Goal: Task Accomplishment & Management: Use online tool/utility

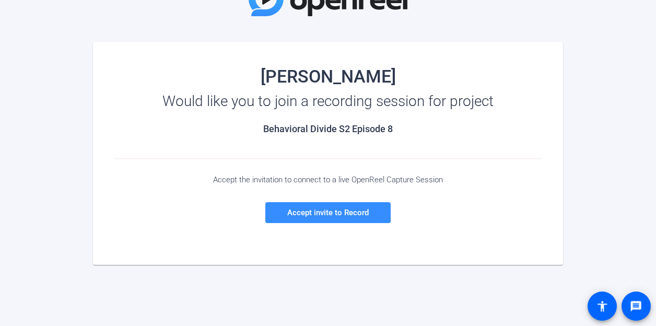
scroll to position [105, 0]
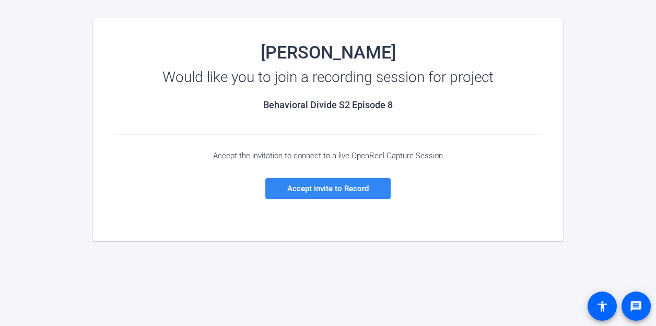
click at [349, 192] on span "Accept invite to Record" at bounding box center [328, 188] width 82 height 9
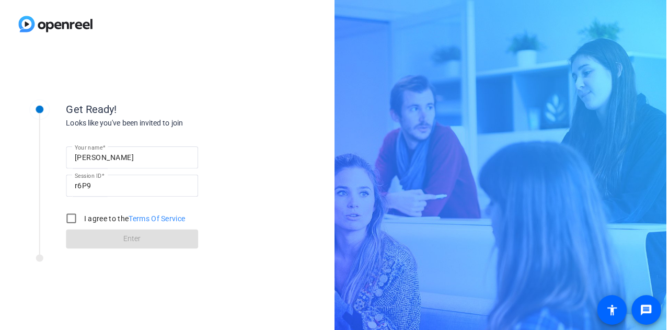
scroll to position [0, 0]
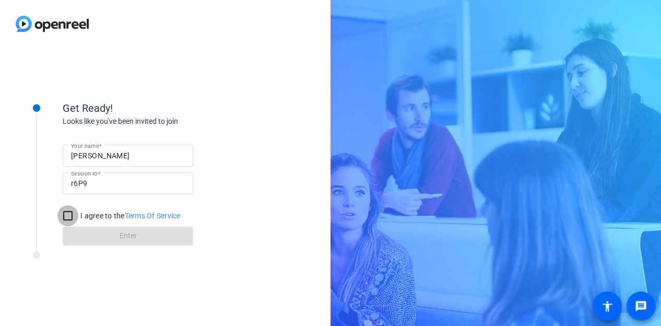
click at [68, 213] on input "I agree to the Terms Of Service" at bounding box center [67, 215] width 21 height 21
checkbox input "true"
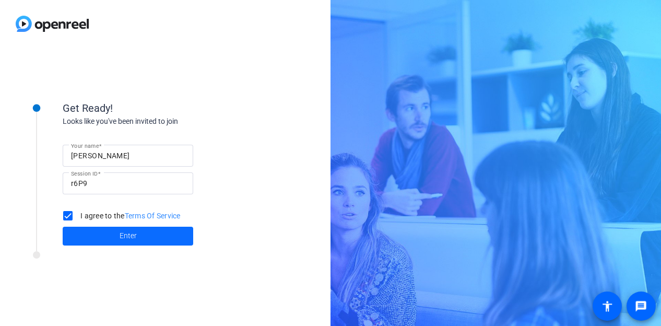
click at [90, 232] on span at bounding box center [128, 236] width 131 height 25
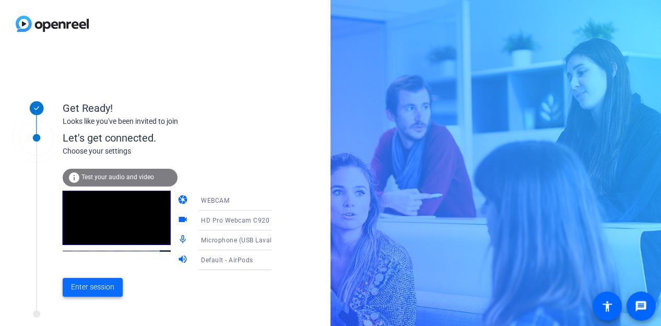
click at [95, 286] on span "Enter session" at bounding box center [92, 287] width 43 height 11
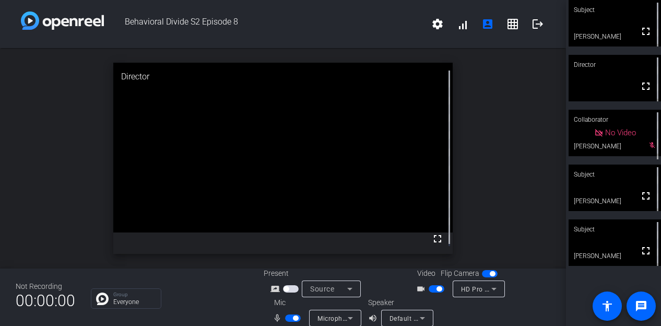
click at [424, 315] on icon at bounding box center [422, 318] width 13 height 13
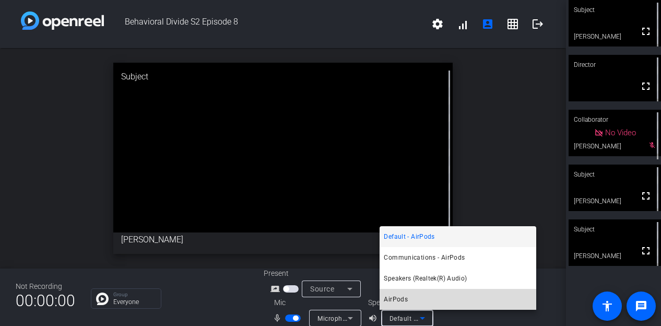
click at [406, 299] on span "AirPods" at bounding box center [396, 299] width 24 height 13
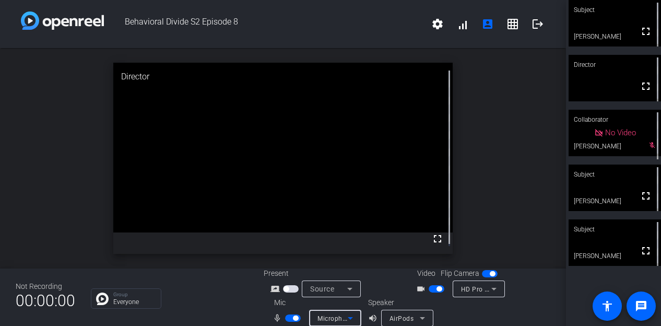
click at [351, 312] on icon at bounding box center [350, 318] width 13 height 13
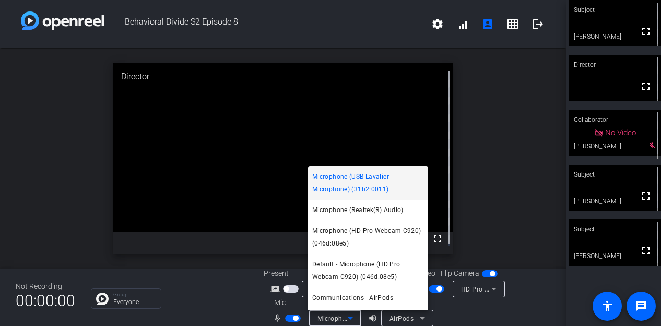
click at [477, 315] on div at bounding box center [330, 163] width 661 height 326
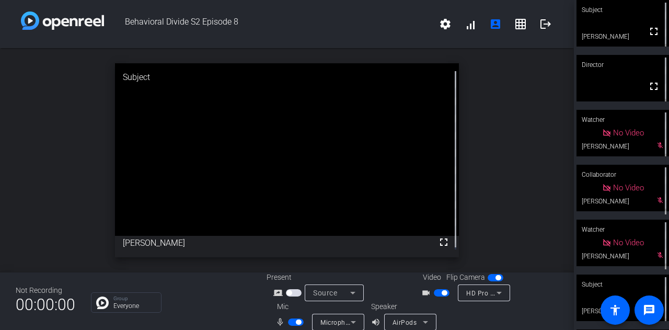
click at [503, 82] on div "open_in_new Subject fullscreen [PERSON_NAME]" at bounding box center [287, 160] width 574 height 224
click at [292, 292] on span "button" at bounding box center [294, 292] width 16 height 7
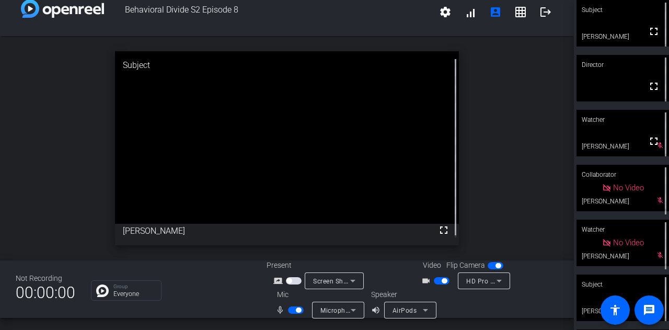
click at [296, 308] on span "button" at bounding box center [298, 309] width 5 height 5
click at [295, 310] on span "button" at bounding box center [296, 309] width 16 height 7
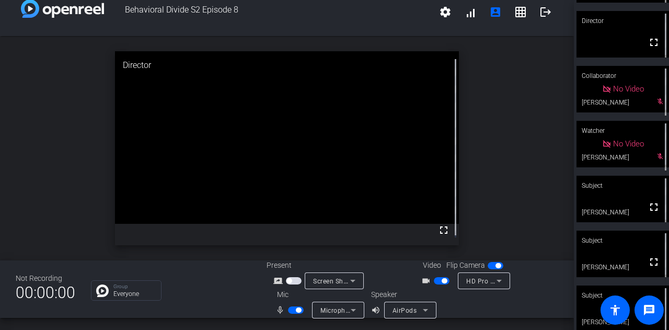
scroll to position [54, 0]
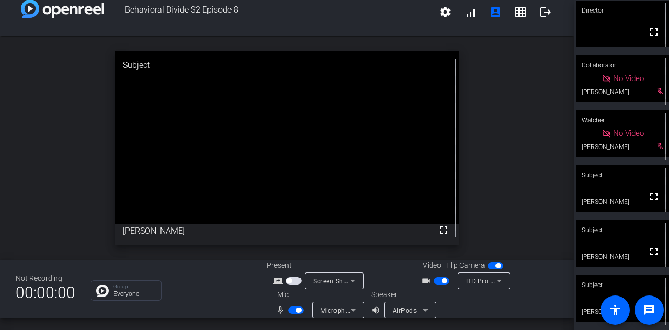
click at [296, 310] on span "button" at bounding box center [298, 309] width 5 height 5
click at [588, 292] on div "Subject" at bounding box center [622, 285] width 92 height 20
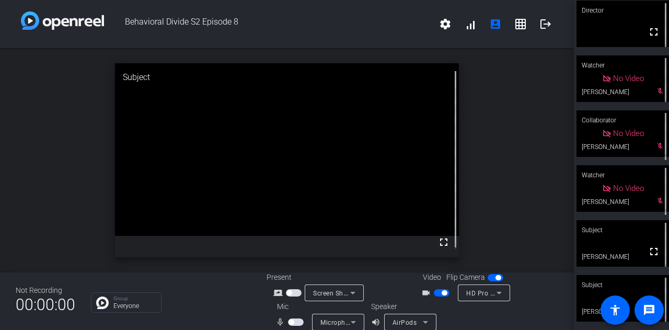
scroll to position [110, 0]
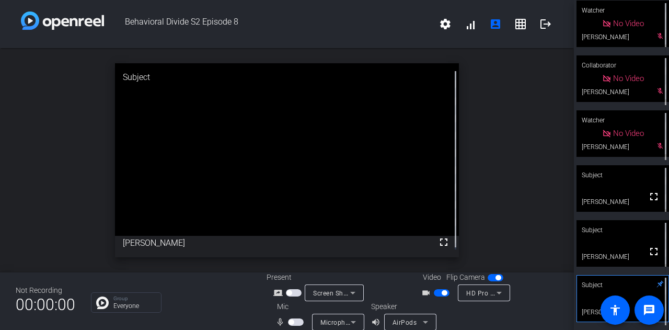
click at [294, 324] on span "button" at bounding box center [296, 321] width 16 height 7
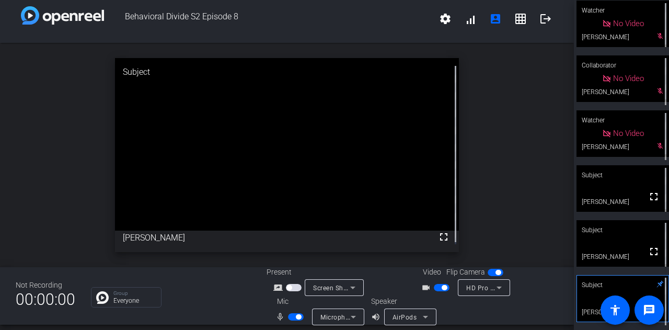
scroll to position [0, 0]
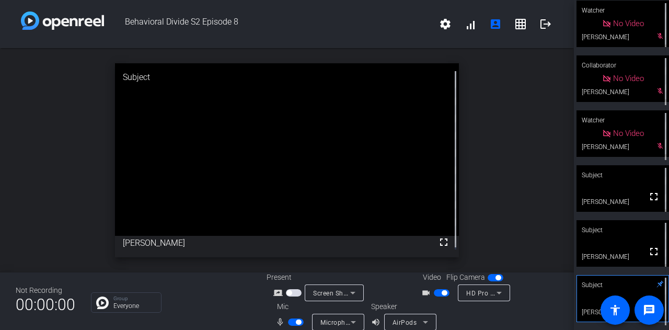
click at [488, 203] on div "open_in_new Subject fullscreen [PERSON_NAME]" at bounding box center [287, 160] width 574 height 224
click at [498, 291] on icon at bounding box center [499, 292] width 13 height 13
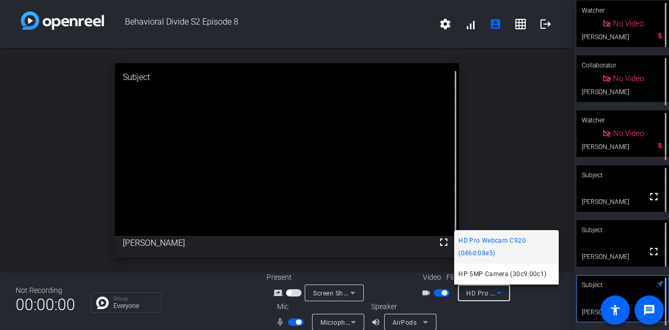
click at [532, 301] on div at bounding box center [334, 165] width 669 height 330
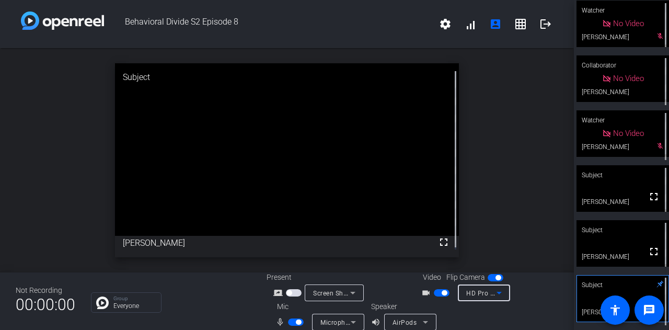
click at [496, 292] on icon at bounding box center [498, 293] width 5 height 3
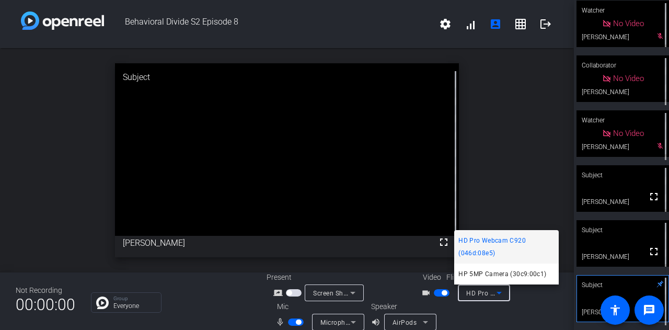
click at [497, 208] on div at bounding box center [334, 165] width 669 height 330
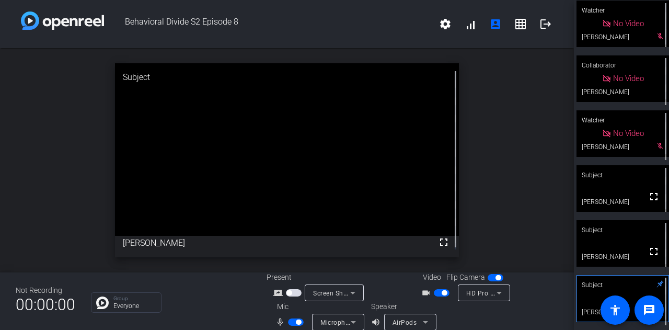
click at [494, 291] on icon at bounding box center [499, 292] width 13 height 13
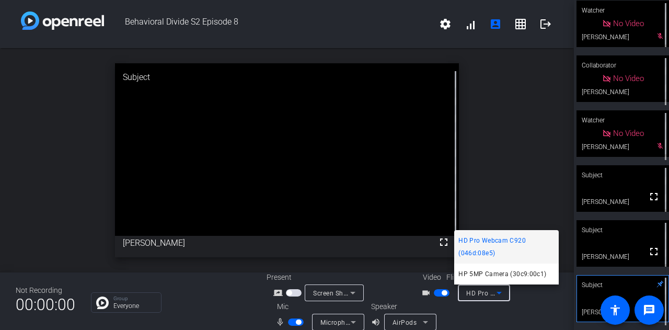
click at [500, 204] on div at bounding box center [334, 165] width 669 height 330
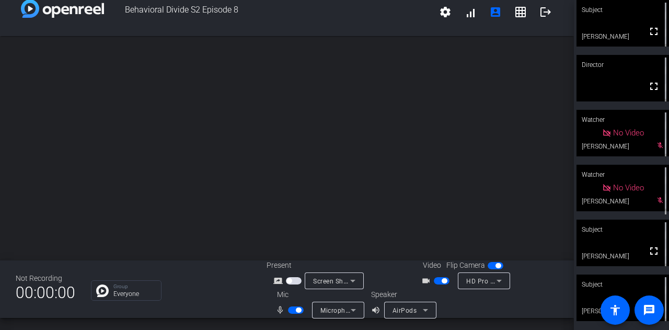
click at [296, 307] on span "button" at bounding box center [296, 309] width 16 height 7
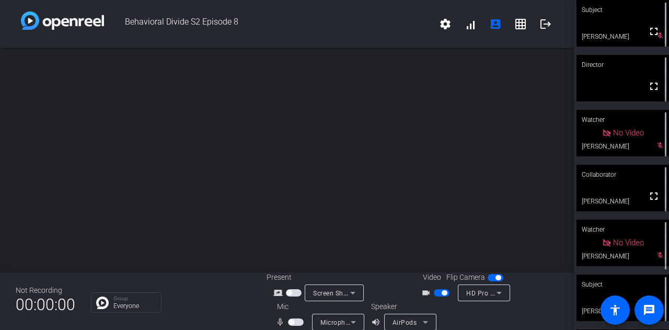
click at [293, 319] on span "button" at bounding box center [296, 321] width 16 height 7
click at [552, 291] on div "Video Flip Camera videocam_outline HD Pro Webcam C920 (046d:08e5)" at bounding box center [485, 286] width 146 height 29
click at [544, 294] on div "Video Flip Camera videocam_outline HD Pro Webcam C920 (046d:08e5)" at bounding box center [485, 286] width 146 height 29
click at [537, 289] on div "Video Flip Camera videocam_outline HD Pro Webcam C920 (046d:08e5)" at bounding box center [485, 286] width 146 height 29
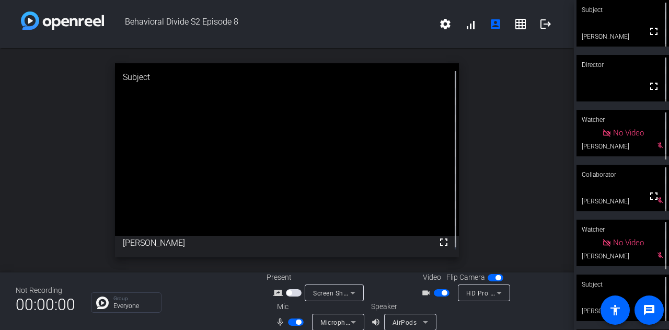
click at [513, 152] on div "open_in_new Subject fullscreen [PERSON_NAME]" at bounding box center [287, 160] width 574 height 224
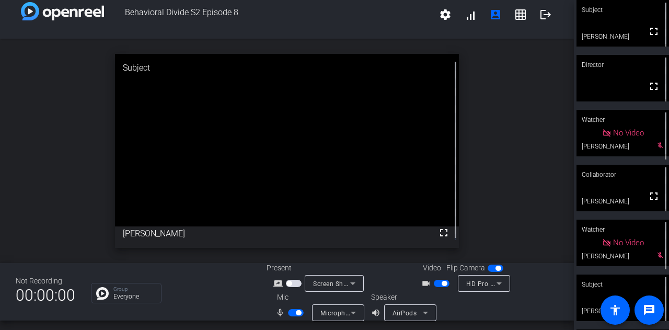
scroll to position [12, 0]
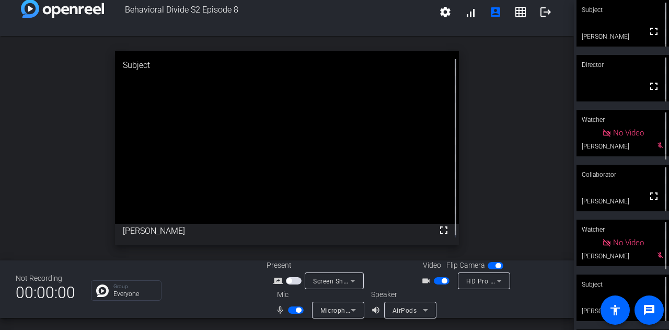
click at [292, 309] on span "button" at bounding box center [296, 309] width 16 height 7
click at [494, 136] on div "open_in_new Subject fullscreen [PERSON_NAME] mic_none" at bounding box center [287, 148] width 574 height 224
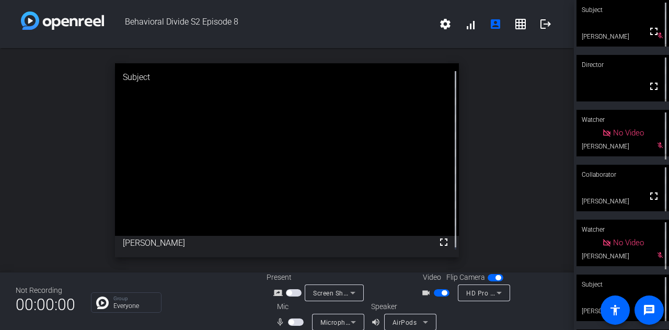
click at [485, 202] on div "open_in_new Subject fullscreen [PERSON_NAME]" at bounding box center [287, 160] width 574 height 224
click at [495, 295] on icon at bounding box center [499, 292] width 13 height 13
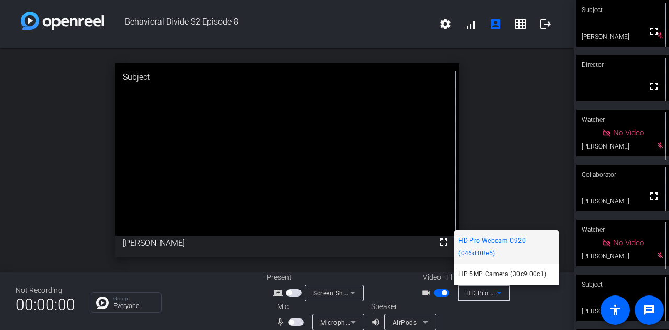
click at [519, 296] on div at bounding box center [334, 165] width 669 height 330
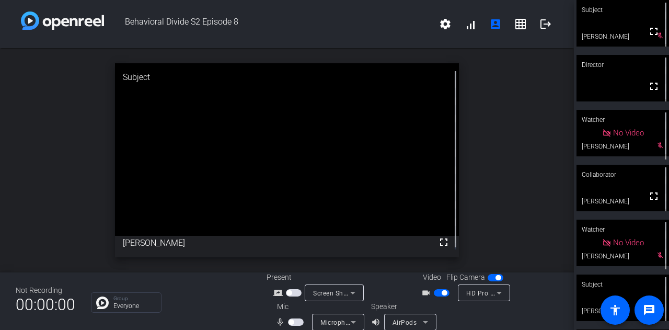
click at [504, 187] on div "open_in_new Subject fullscreen [PERSON_NAME]" at bounding box center [287, 160] width 574 height 224
click at [518, 95] on div "open_in_new Subject fullscreen [PERSON_NAME]" at bounding box center [287, 160] width 574 height 224
click at [295, 320] on span "button" at bounding box center [296, 321] width 16 height 7
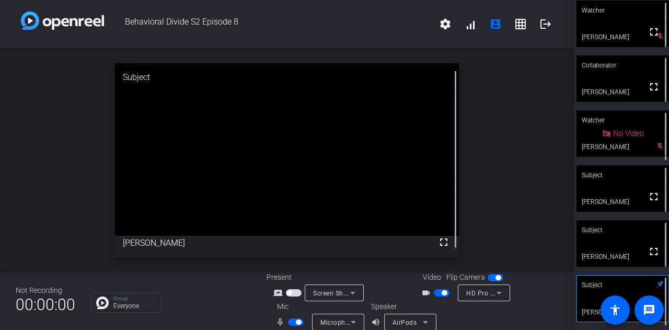
click at [492, 97] on div "open_in_new Subject fullscreen [PERSON_NAME]" at bounding box center [287, 160] width 574 height 224
click at [498, 100] on div "open_in_new Subject fullscreen [PERSON_NAME]" at bounding box center [287, 160] width 574 height 224
